Goal: Task Accomplishment & Management: Manage account settings

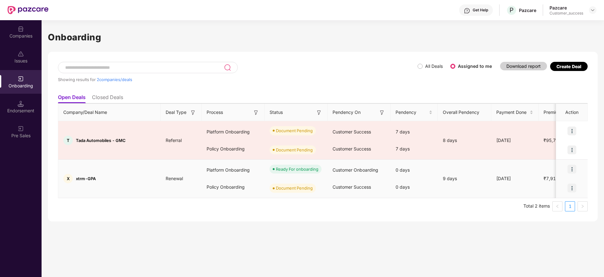
click at [571, 186] on img at bounding box center [572, 187] width 9 height 9
click at [545, 211] on ul "Upload Documents" at bounding box center [543, 204] width 68 height 20
click at [548, 202] on span "Upload Documents" at bounding box center [543, 204] width 52 height 7
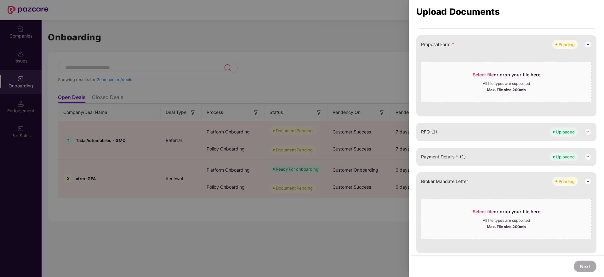
scroll to position [311, 0]
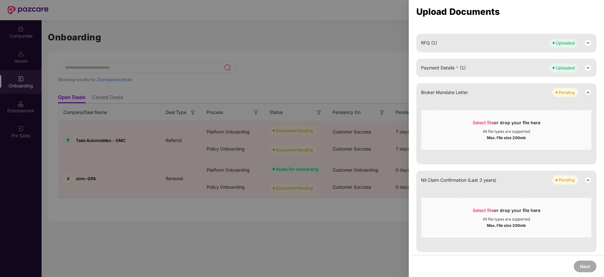
click at [219, 66] on div at bounding box center [302, 138] width 604 height 277
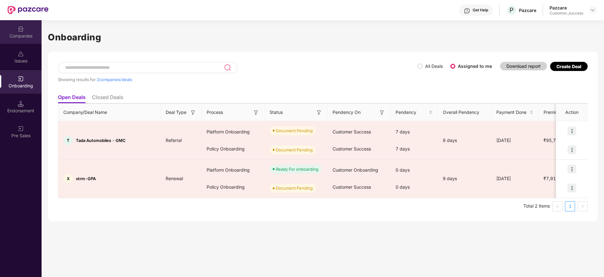
click at [30, 36] on div "Companies" at bounding box center [21, 36] width 42 height 6
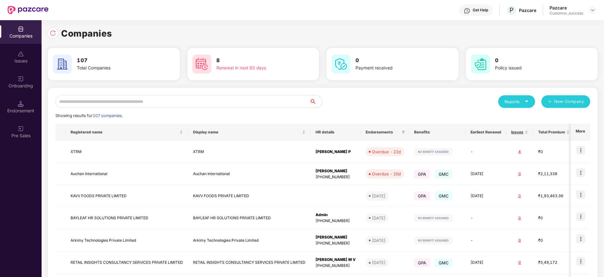
click at [180, 102] on input "text" at bounding box center [182, 101] width 254 height 13
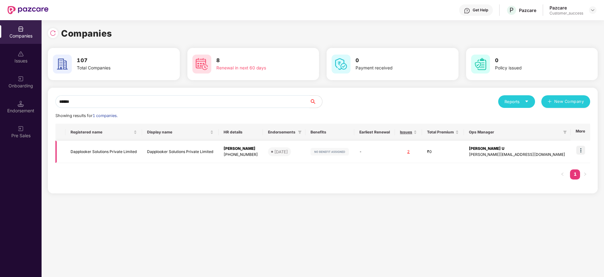
type input "******"
click at [218, 146] on td "Dapplooker Solutions Private Limited" at bounding box center [180, 152] width 77 height 22
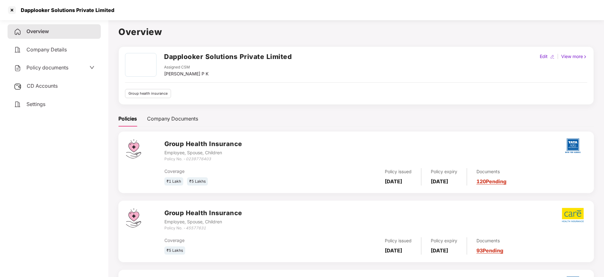
click at [46, 79] on div "CD Accounts" at bounding box center [54, 86] width 93 height 14
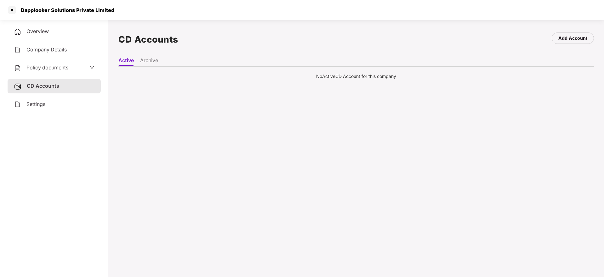
click at [149, 58] on li "Archive" at bounding box center [149, 61] width 18 height 9
